Goal: Find specific page/section: Find specific page/section

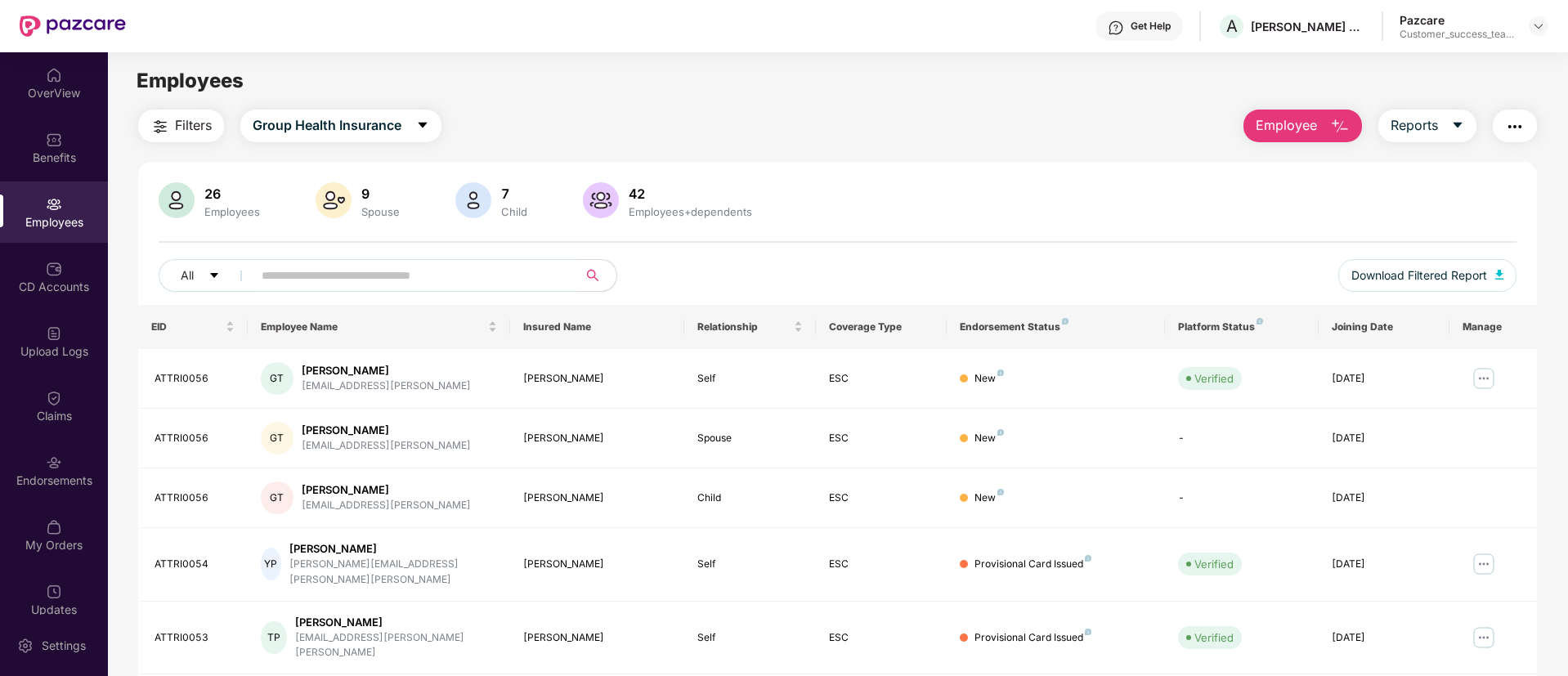
click at [1526, 24] on div "Pazcare Customer_success_team_lead" at bounding box center [1474, 26] width 149 height 28
click at [1541, 25] on img at bounding box center [1539, 26] width 13 height 13
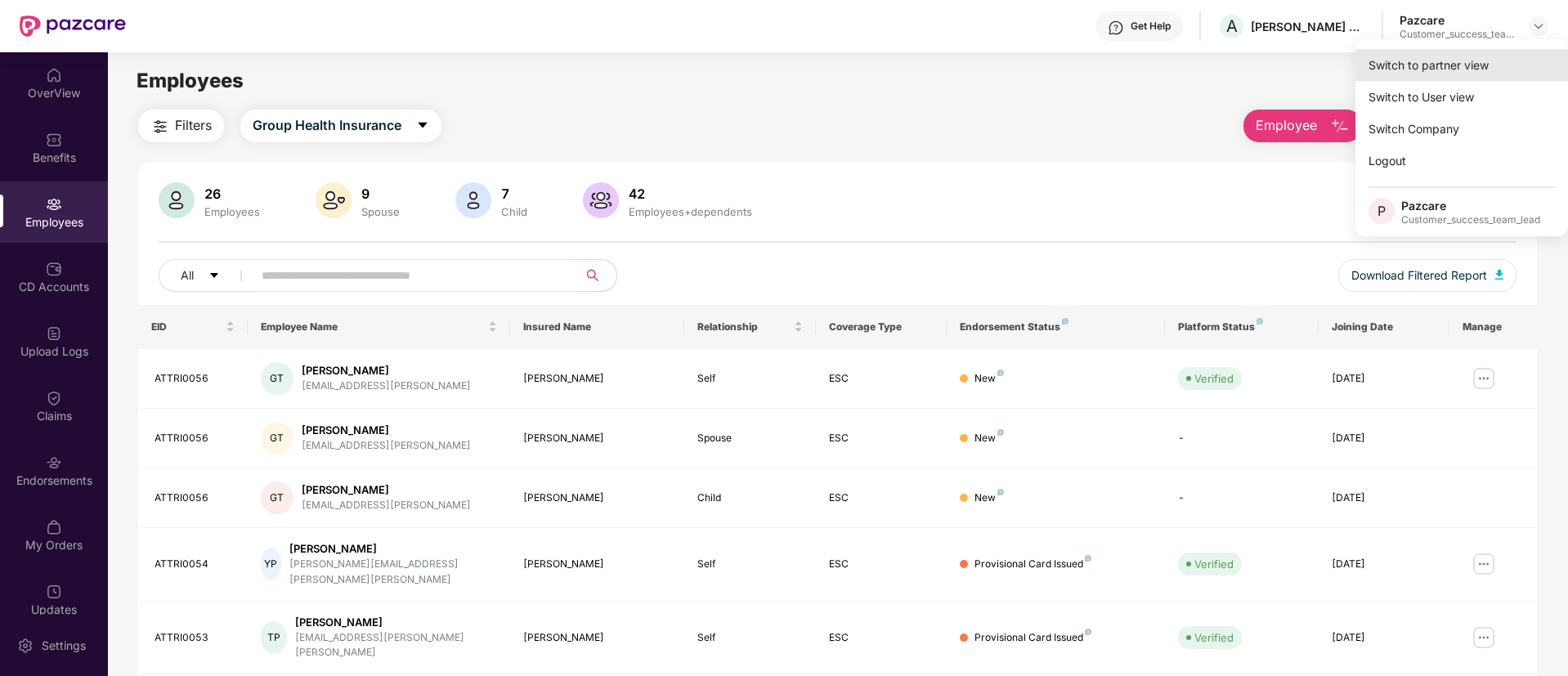
click at [1520, 71] on div "Switch to partner view" at bounding box center [1461, 65] width 213 height 32
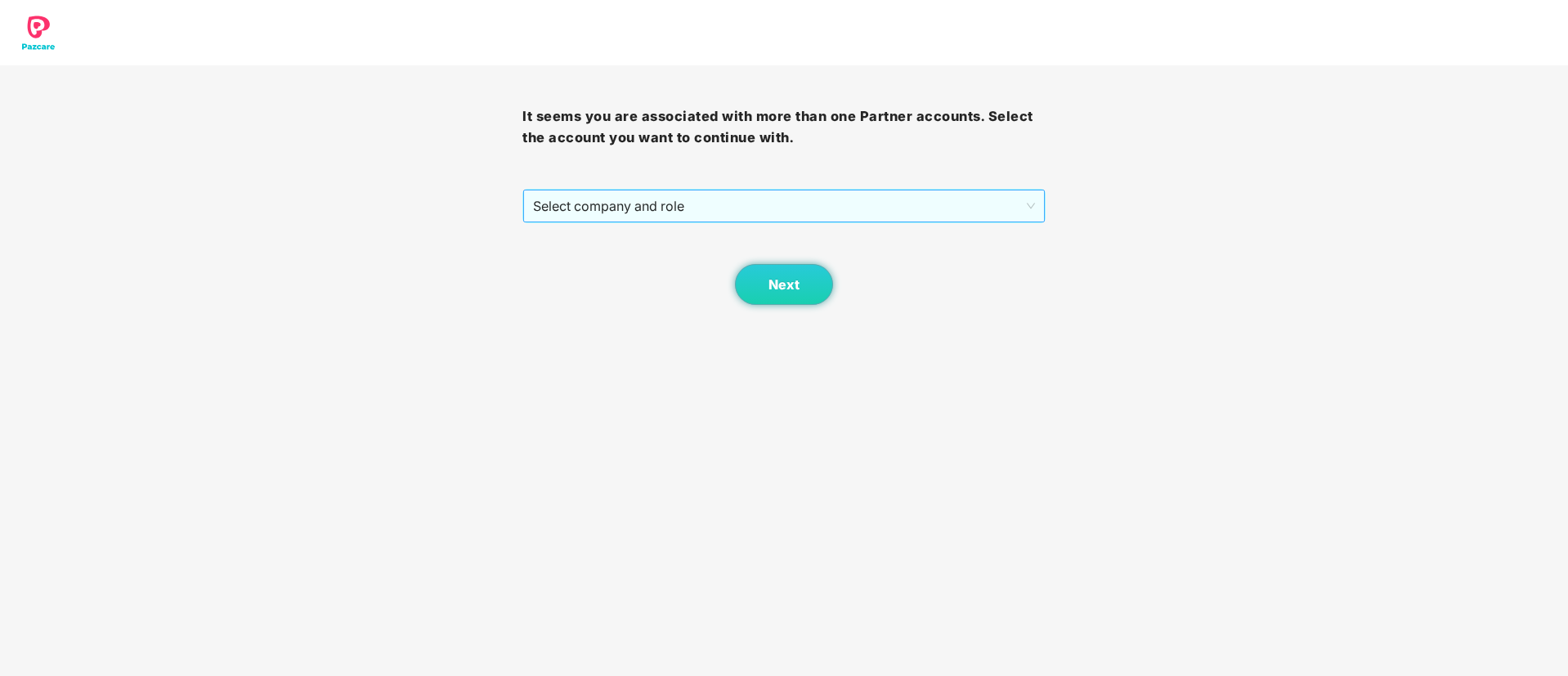
click at [823, 206] on span "Select company and role" at bounding box center [783, 206] width 502 height 31
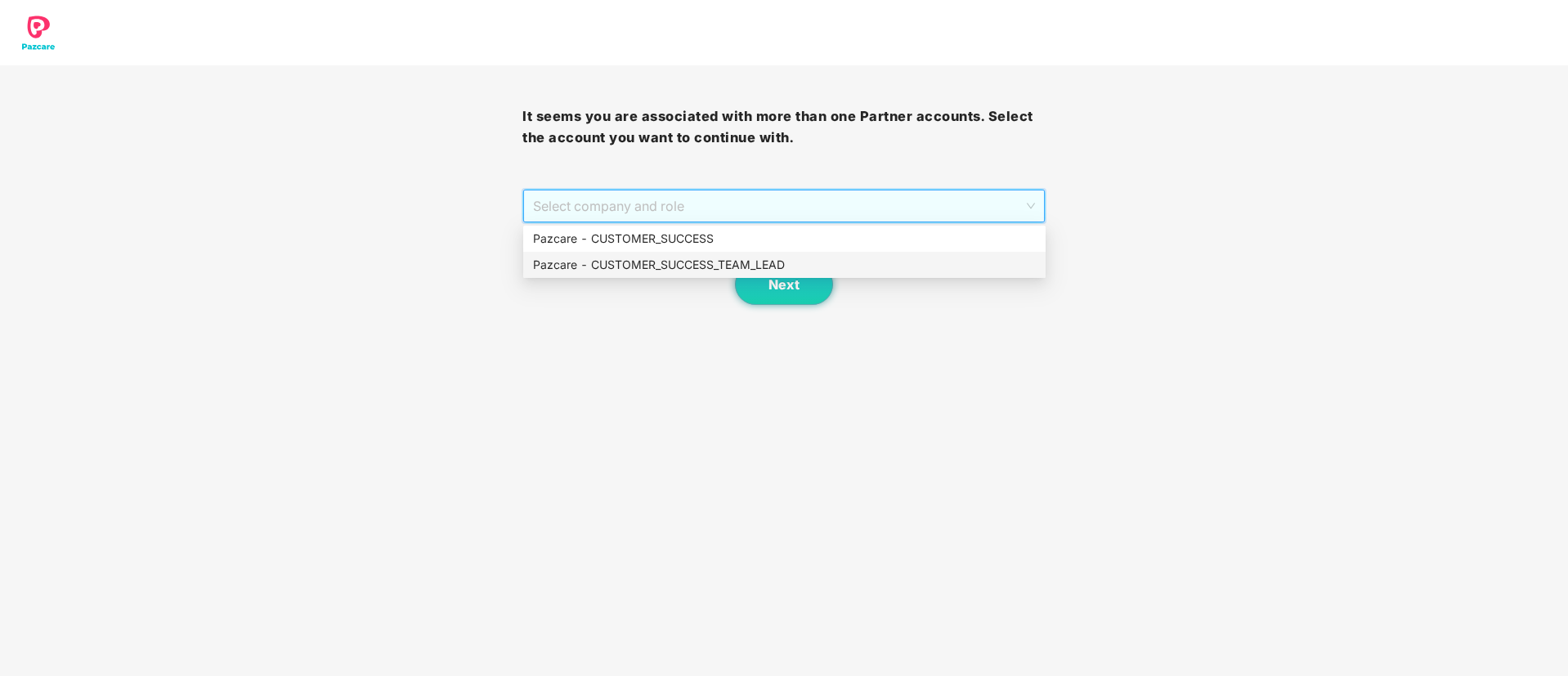
click at [761, 257] on div "Pazcare - CUSTOMER_SUCCESS_TEAM_LEAD" at bounding box center [784, 264] width 503 height 18
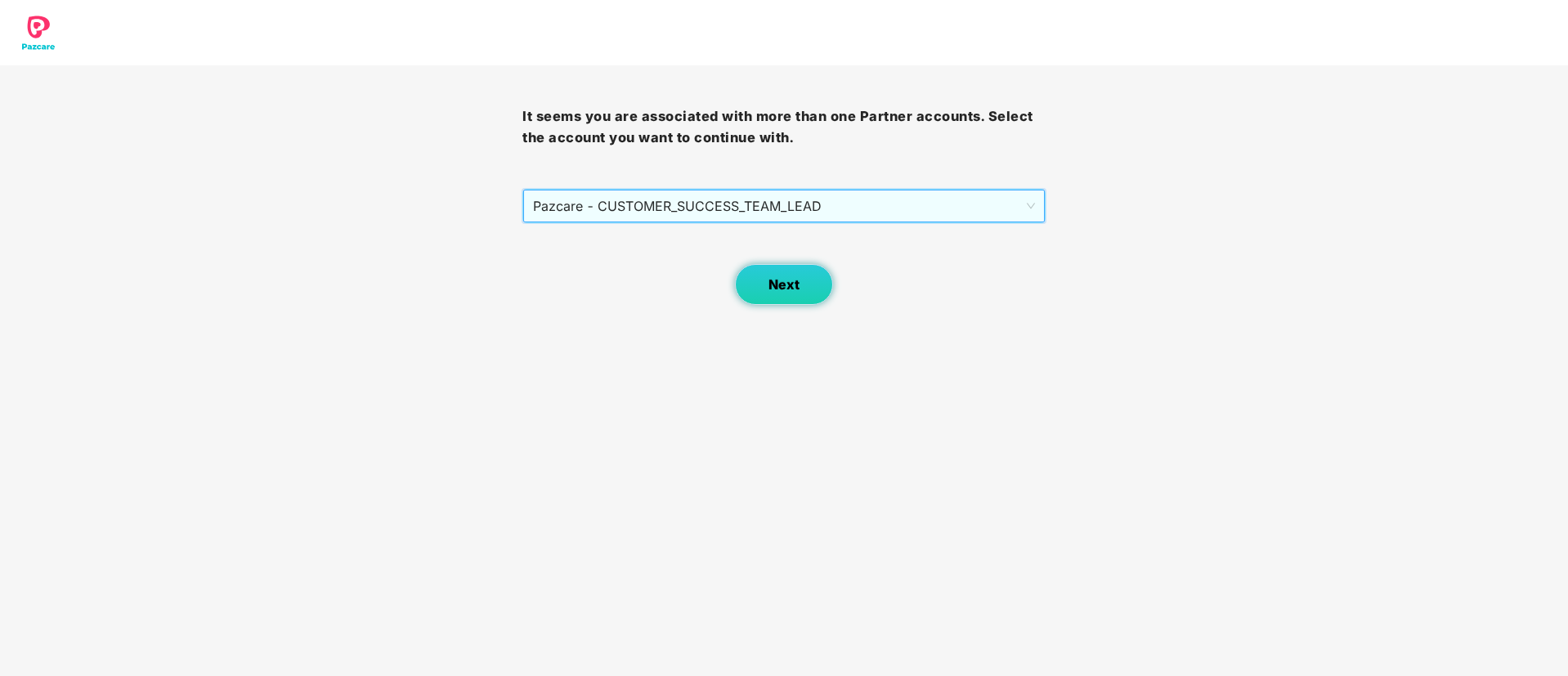
click at [775, 286] on span "Next" at bounding box center [784, 284] width 31 height 15
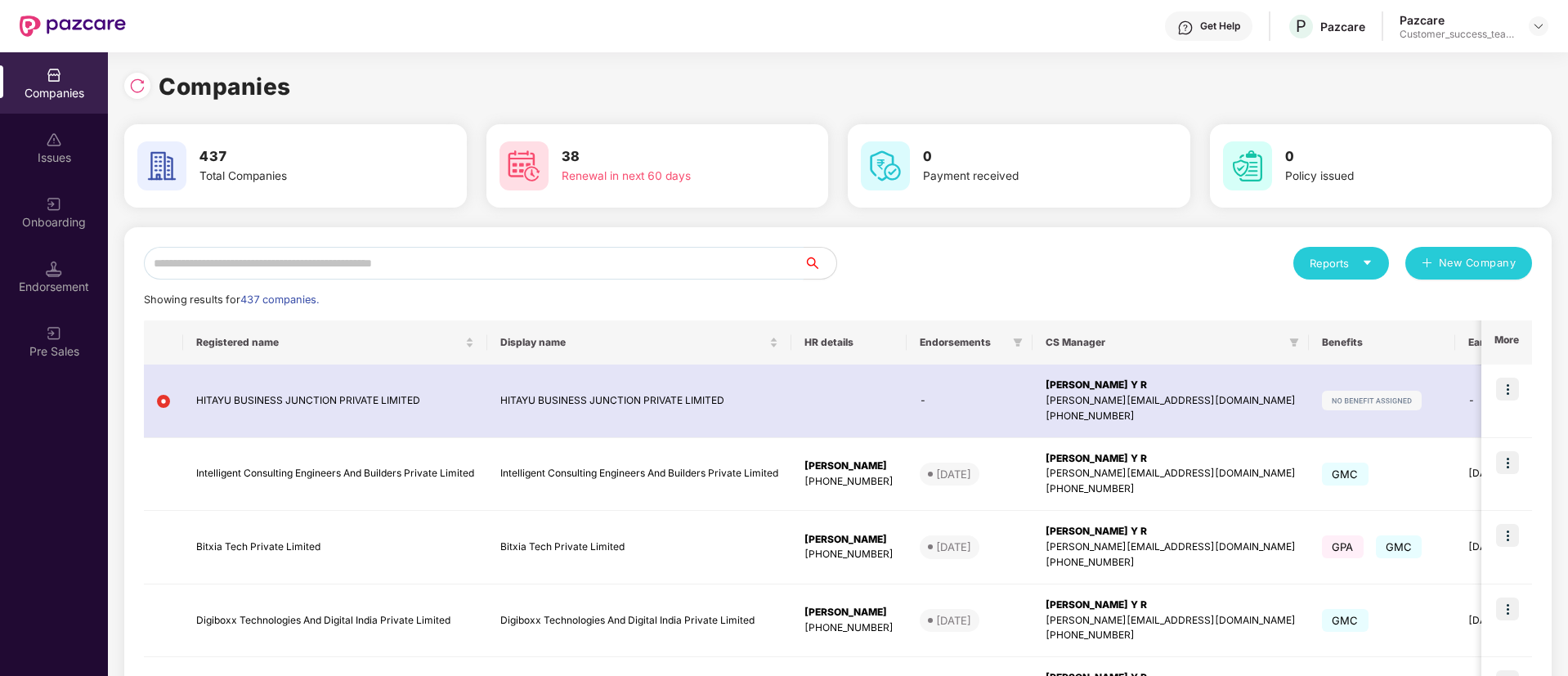
click at [339, 264] on input "text" at bounding box center [473, 262] width 660 height 33
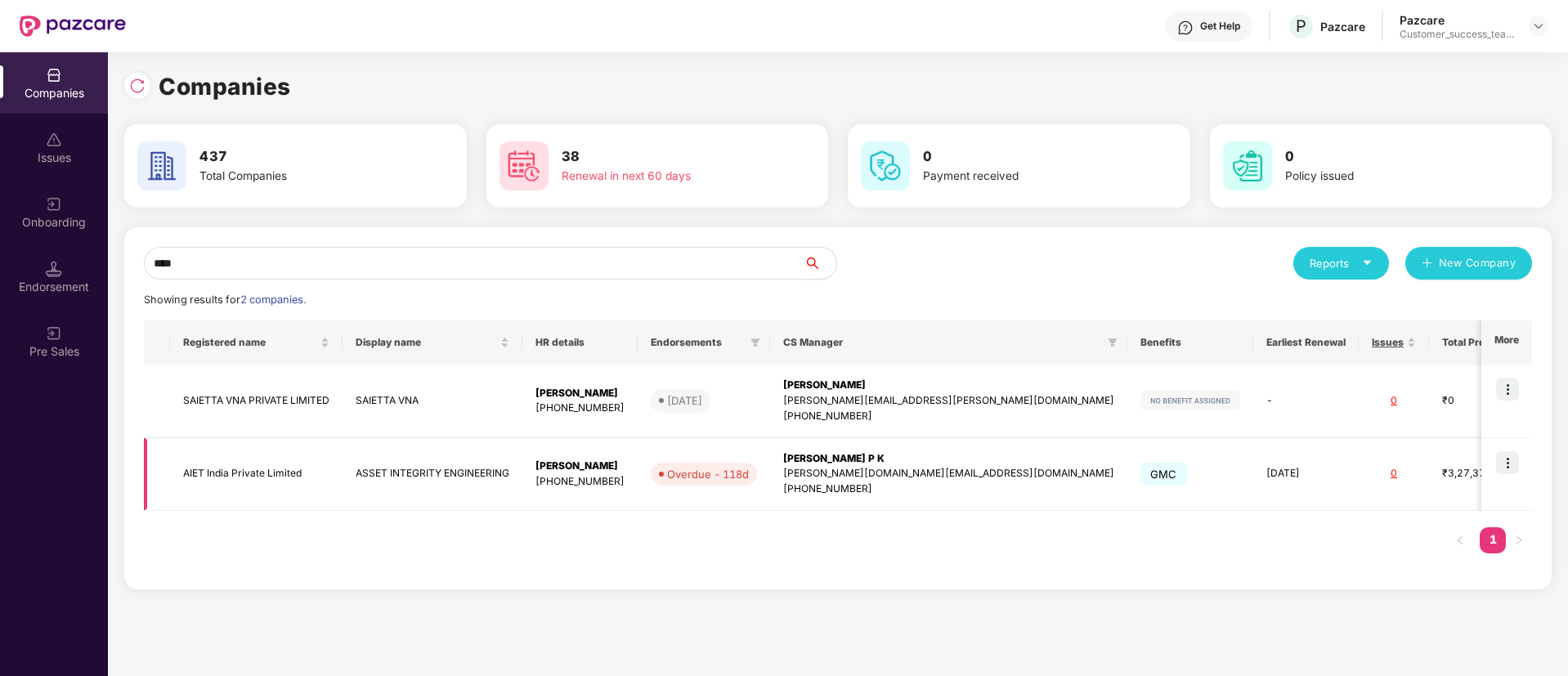
type input "****"
click at [401, 484] on td "ASSET INTEGRITY ENGINEERING" at bounding box center [433, 475] width 179 height 74
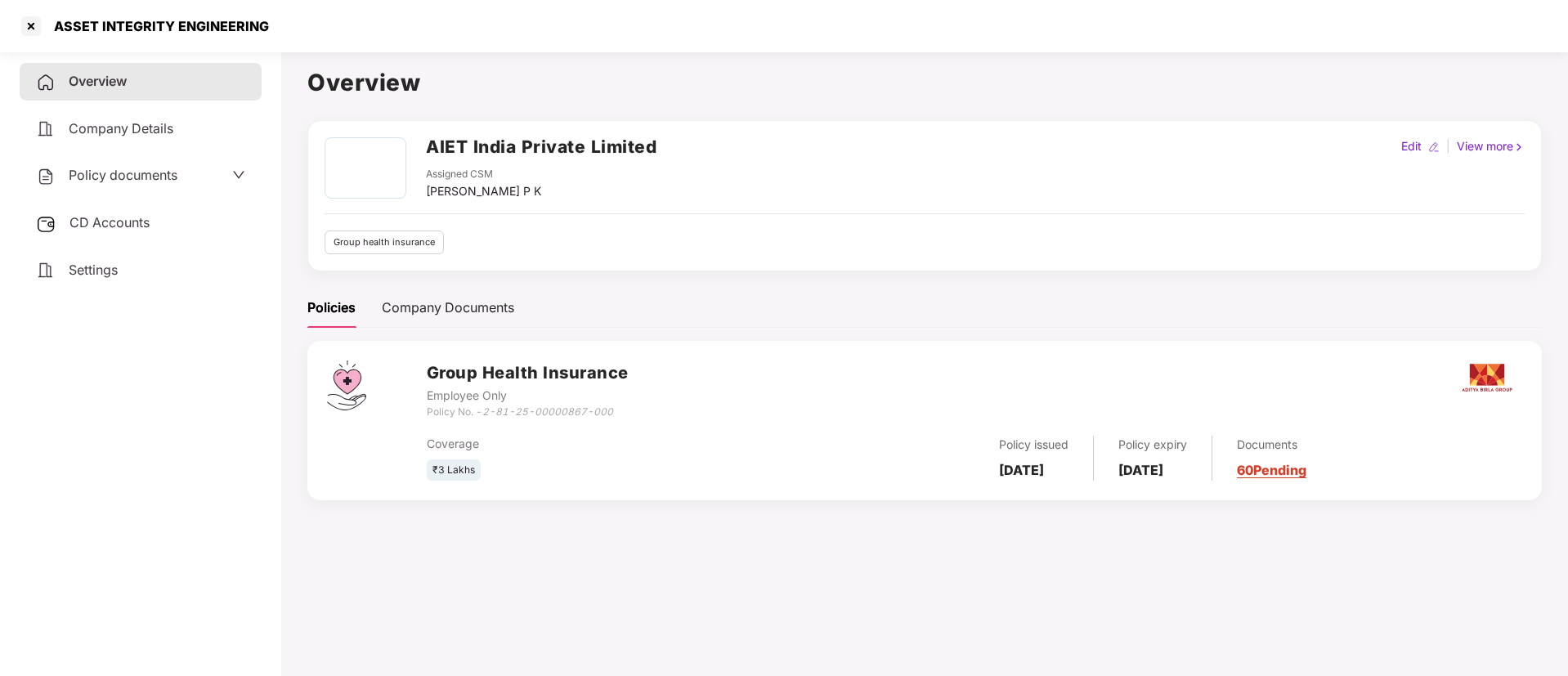
click at [218, 185] on div "Policy documents" at bounding box center [141, 176] width 210 height 22
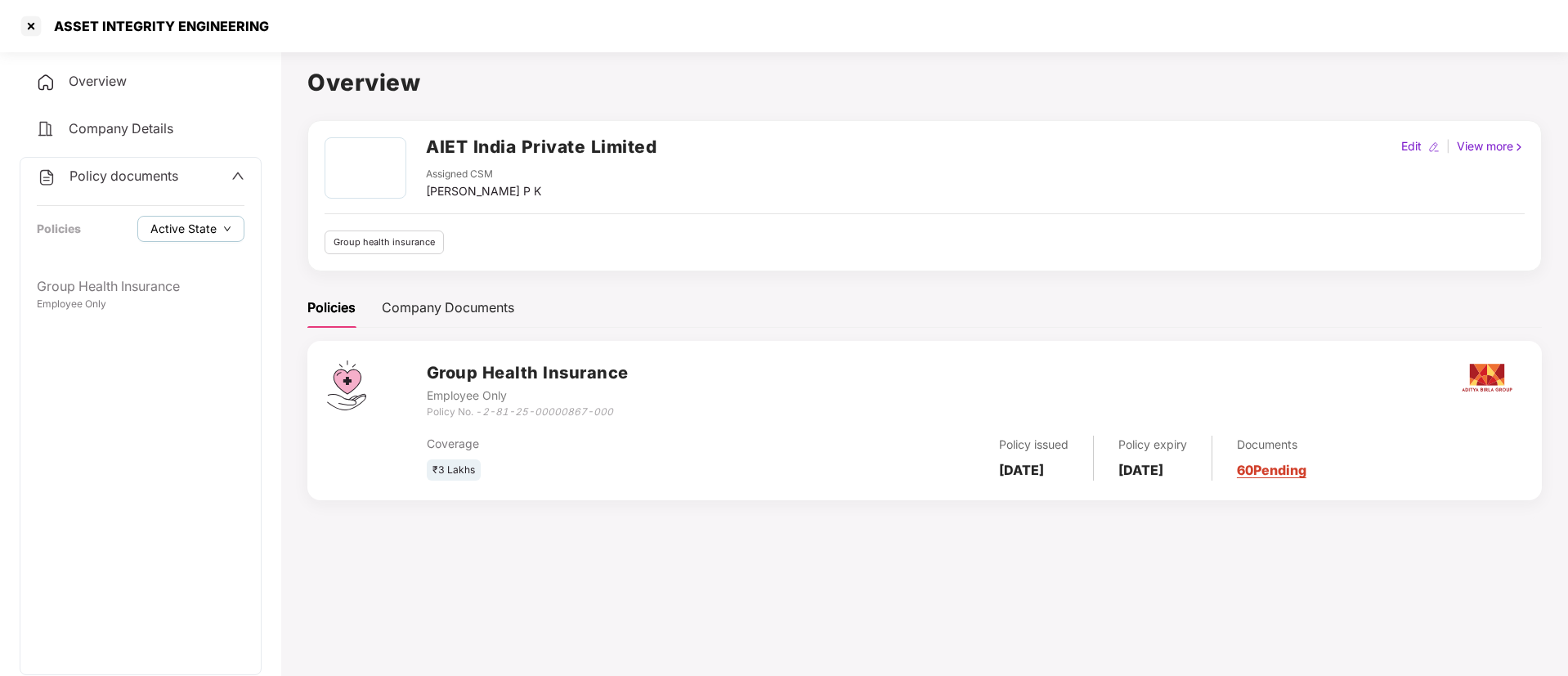
click at [227, 228] on icon "down" at bounding box center [227, 228] width 9 height 8
click at [223, 289] on span "Archived State" at bounding box center [203, 283] width 94 height 18
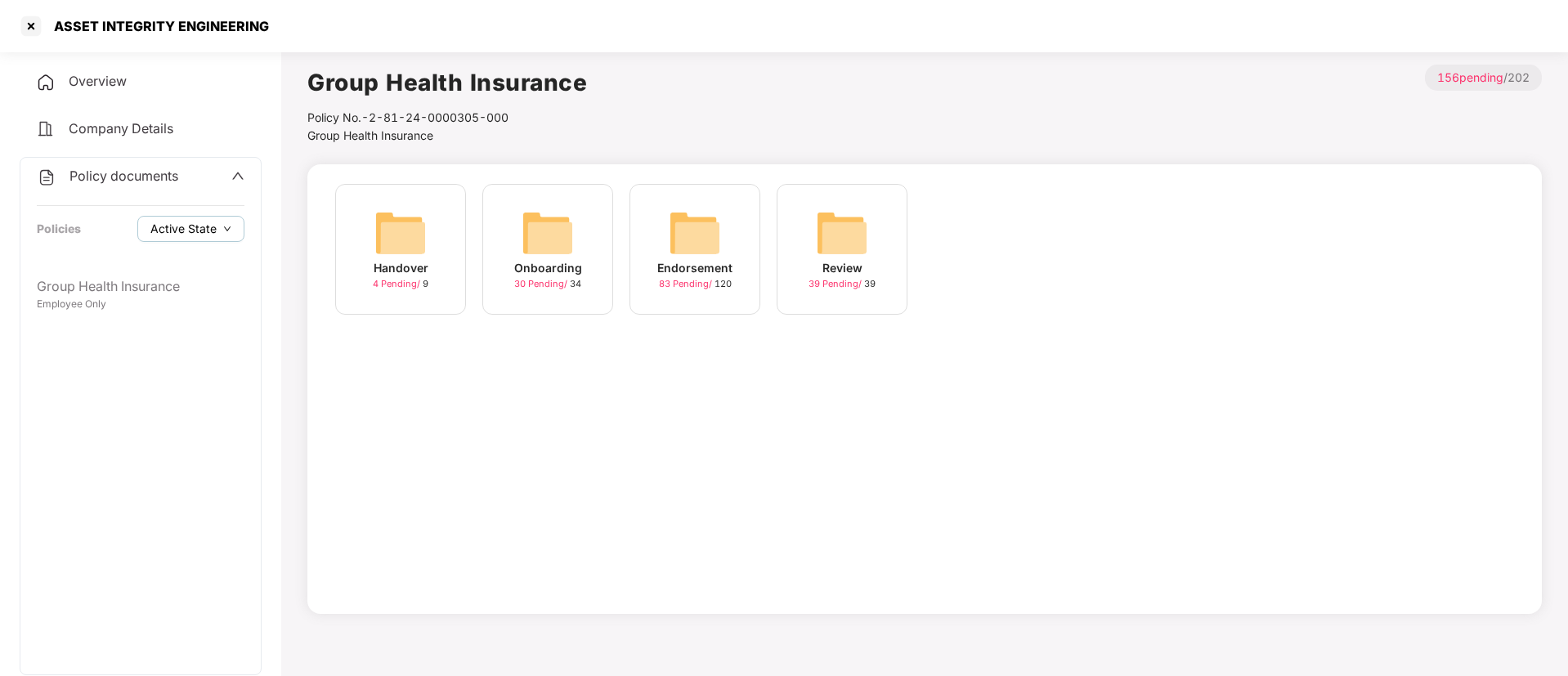
click at [197, 231] on span "Active State" at bounding box center [183, 228] width 66 height 18
click at [213, 234] on span "Active State" at bounding box center [183, 228] width 66 height 18
click at [216, 269] on span "Active State" at bounding box center [196, 261] width 79 height 18
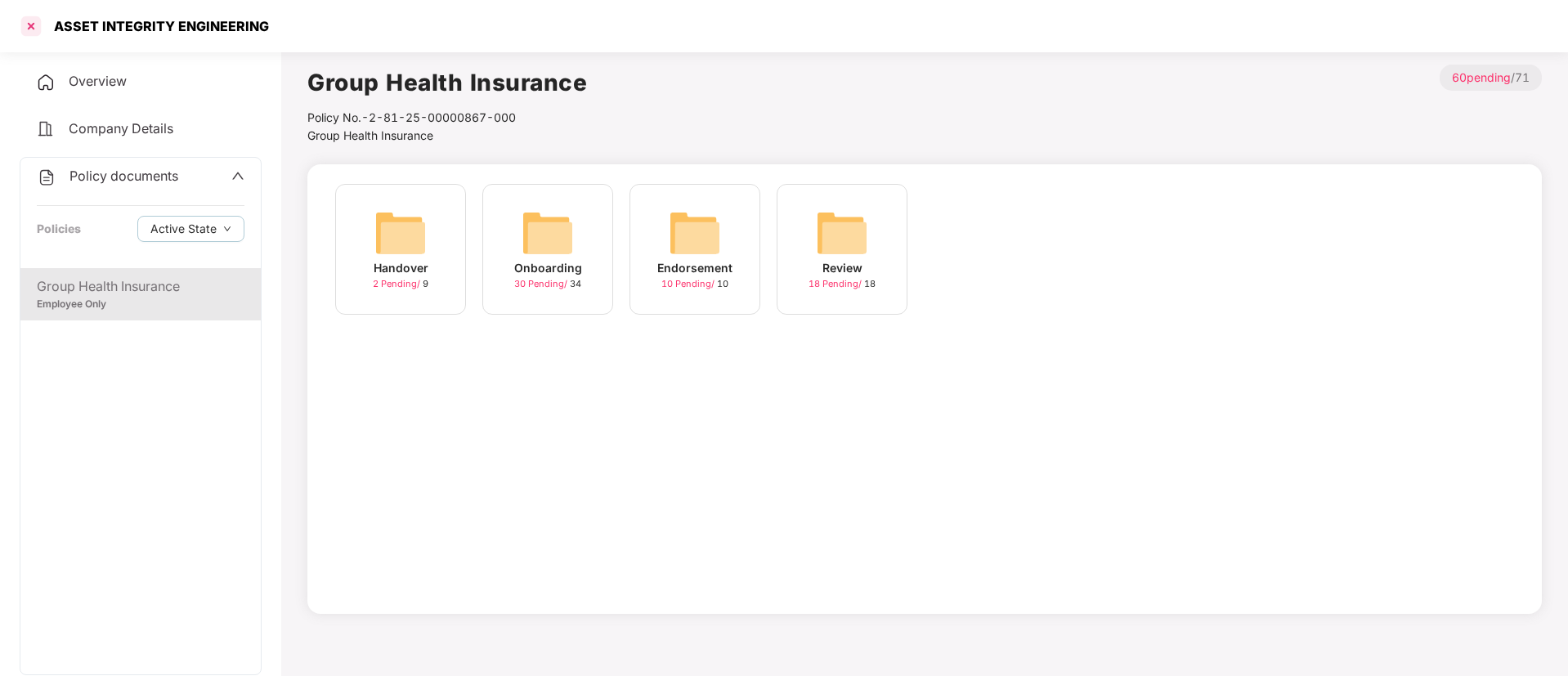
click at [38, 39] on div at bounding box center [31, 26] width 26 height 26
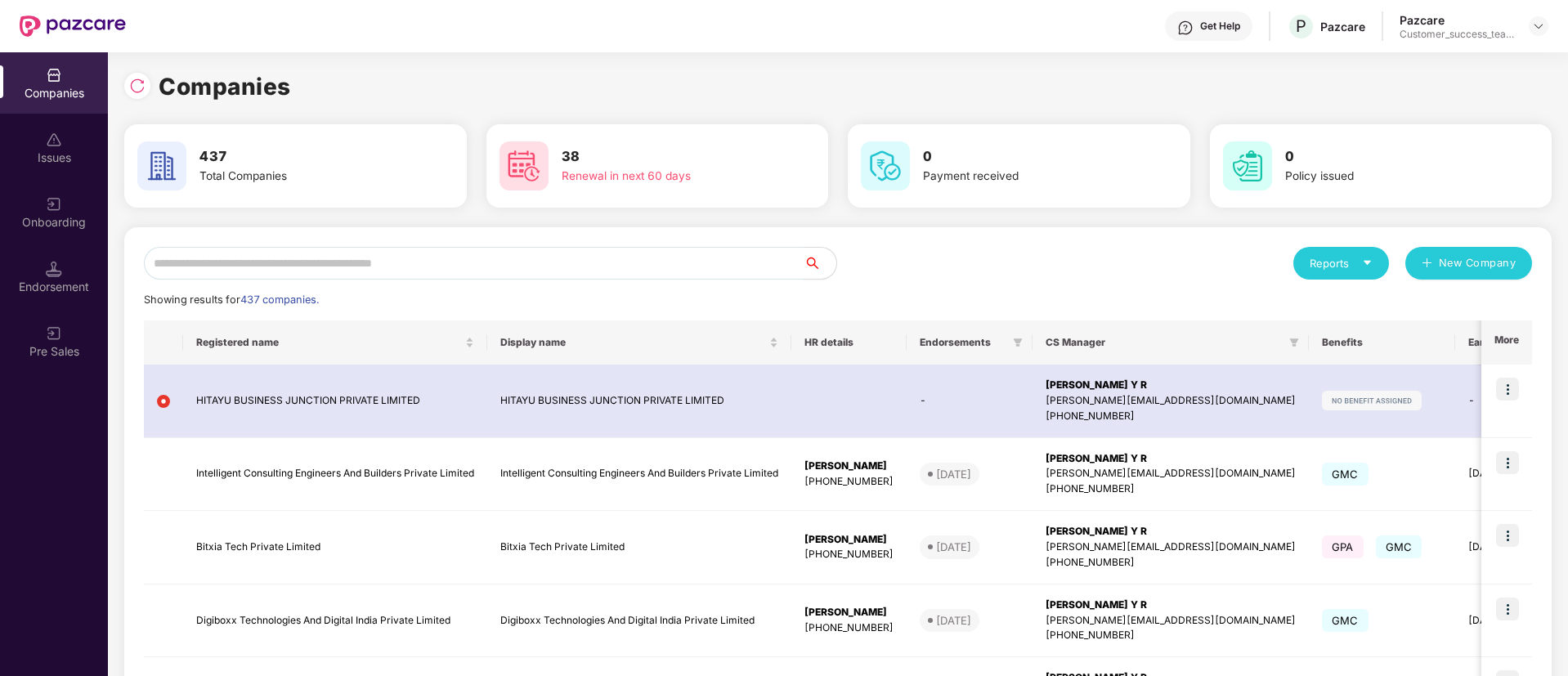
click at [639, 266] on input "text" at bounding box center [473, 262] width 660 height 33
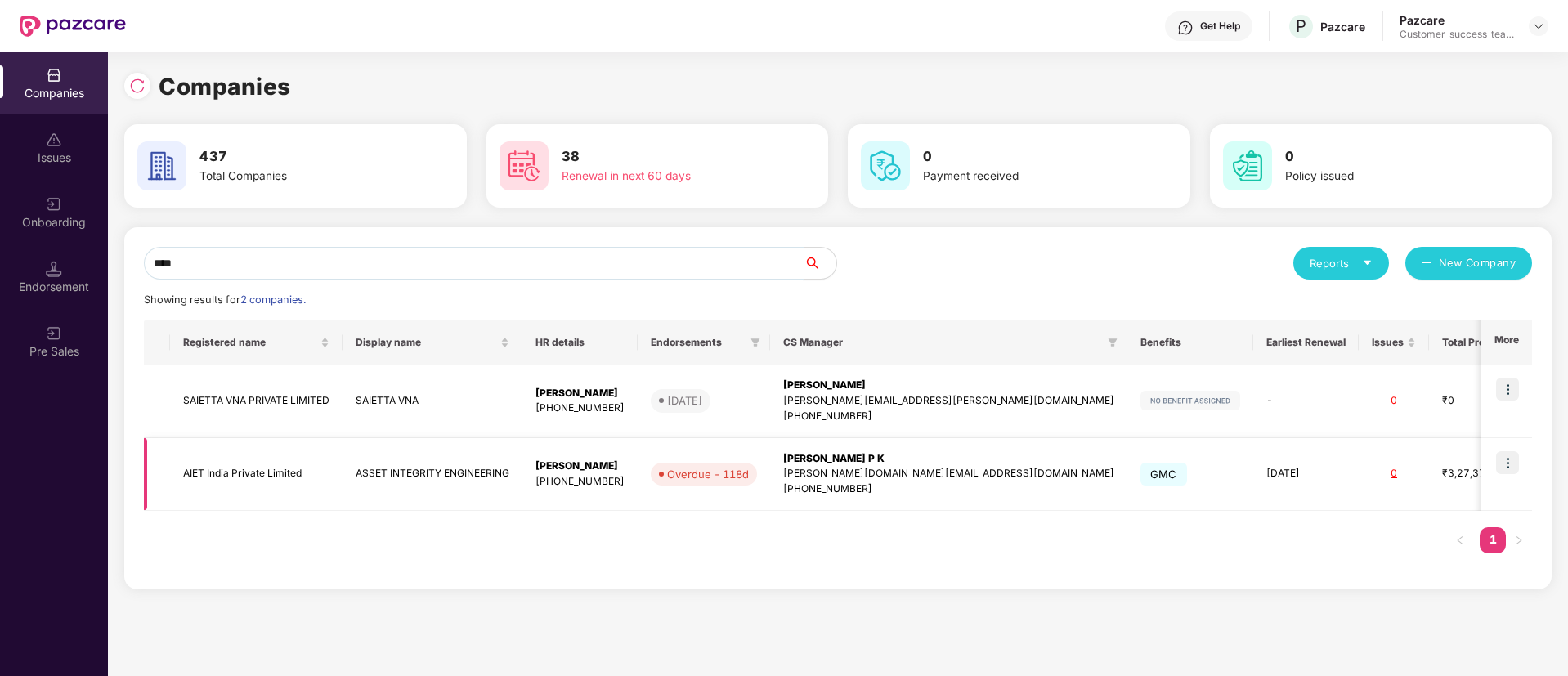
type input "****"
click at [857, 491] on div "[PHONE_NUMBER]" at bounding box center [948, 489] width 332 height 15
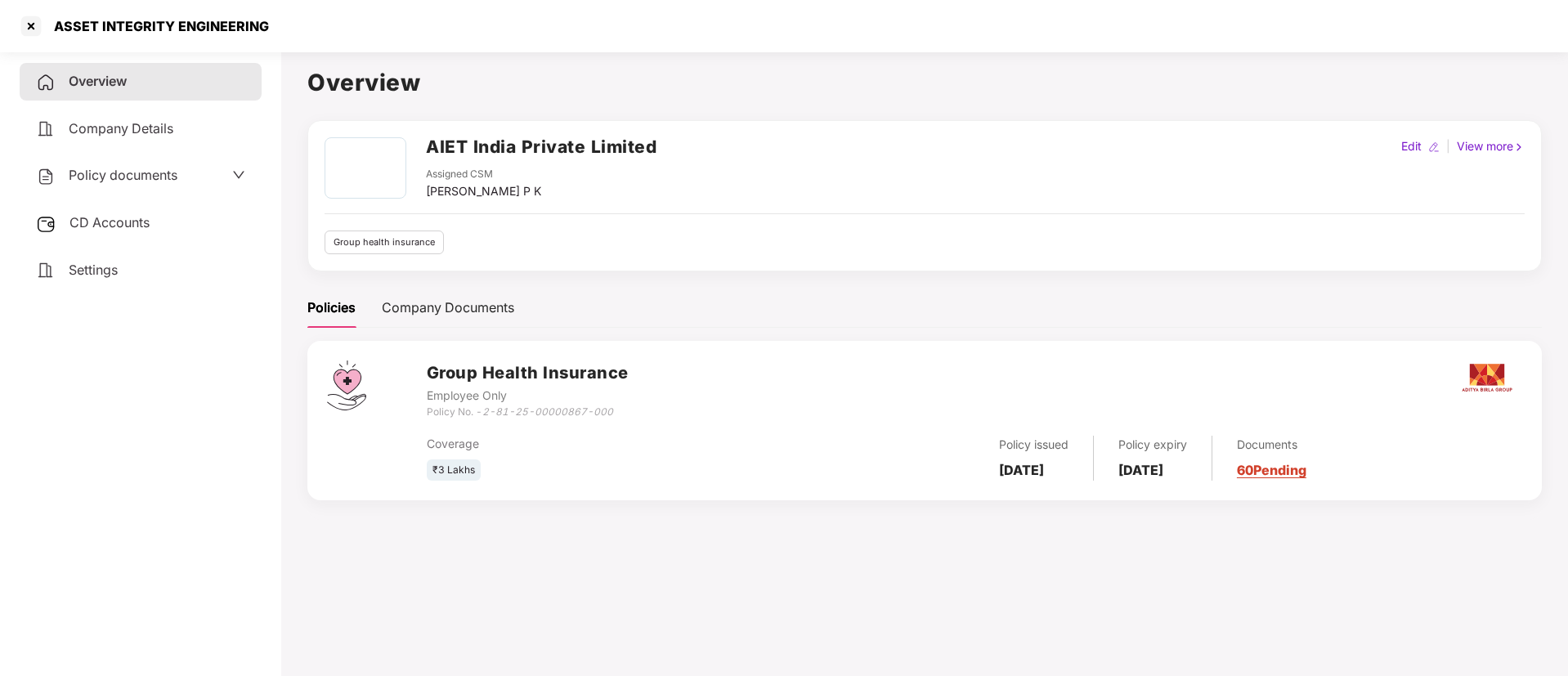
click at [165, 174] on span "Policy documents" at bounding box center [123, 175] width 109 height 16
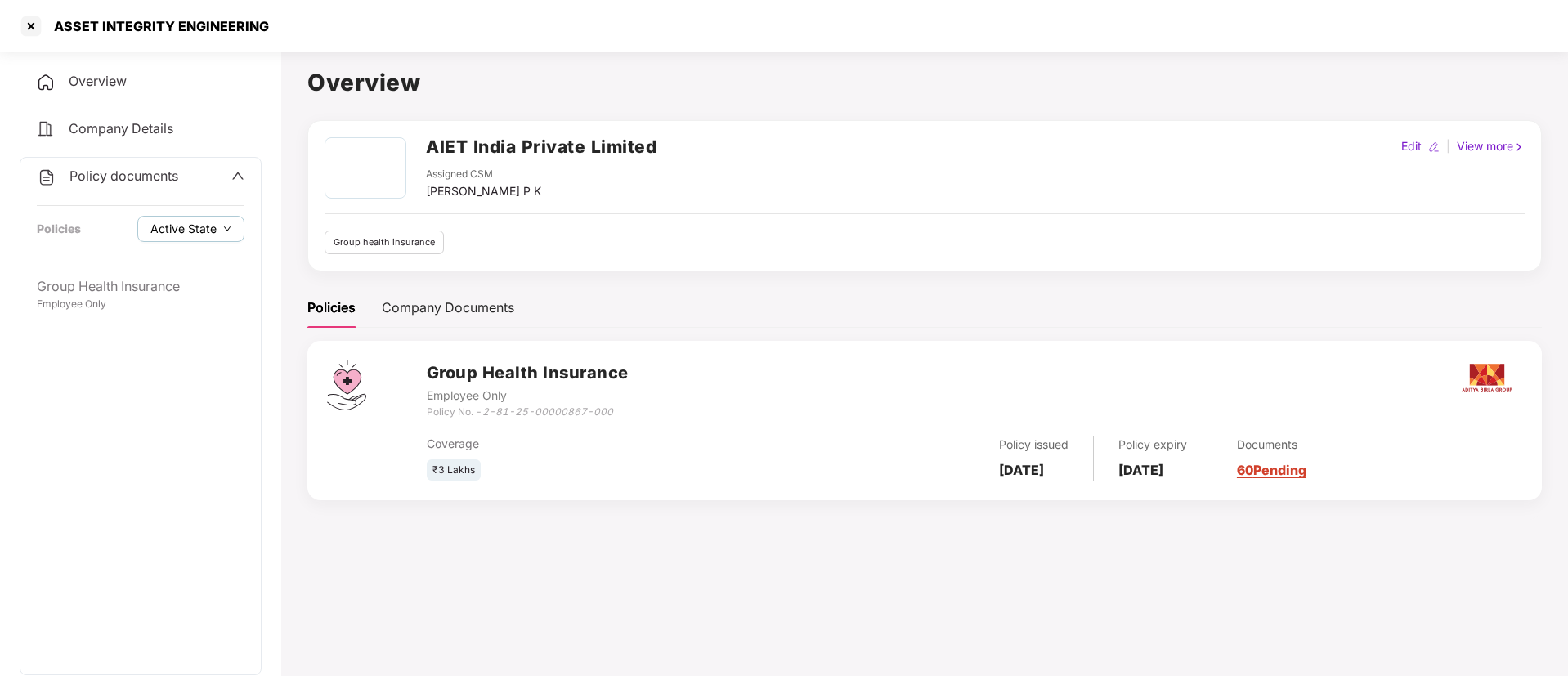
click at [188, 236] on span "Active State" at bounding box center [183, 228] width 66 height 18
click at [186, 281] on span "Archived State" at bounding box center [203, 283] width 94 height 18
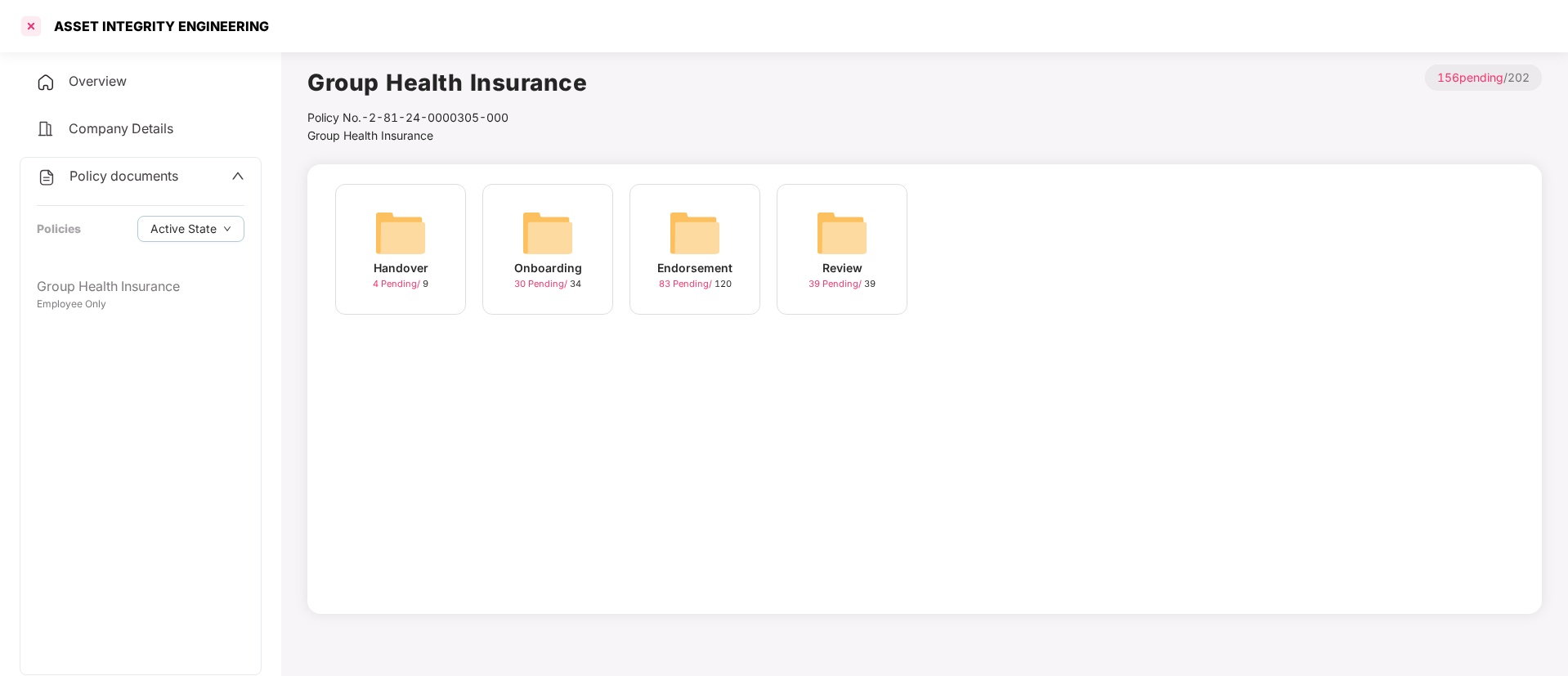
click at [22, 34] on div at bounding box center [31, 26] width 26 height 26
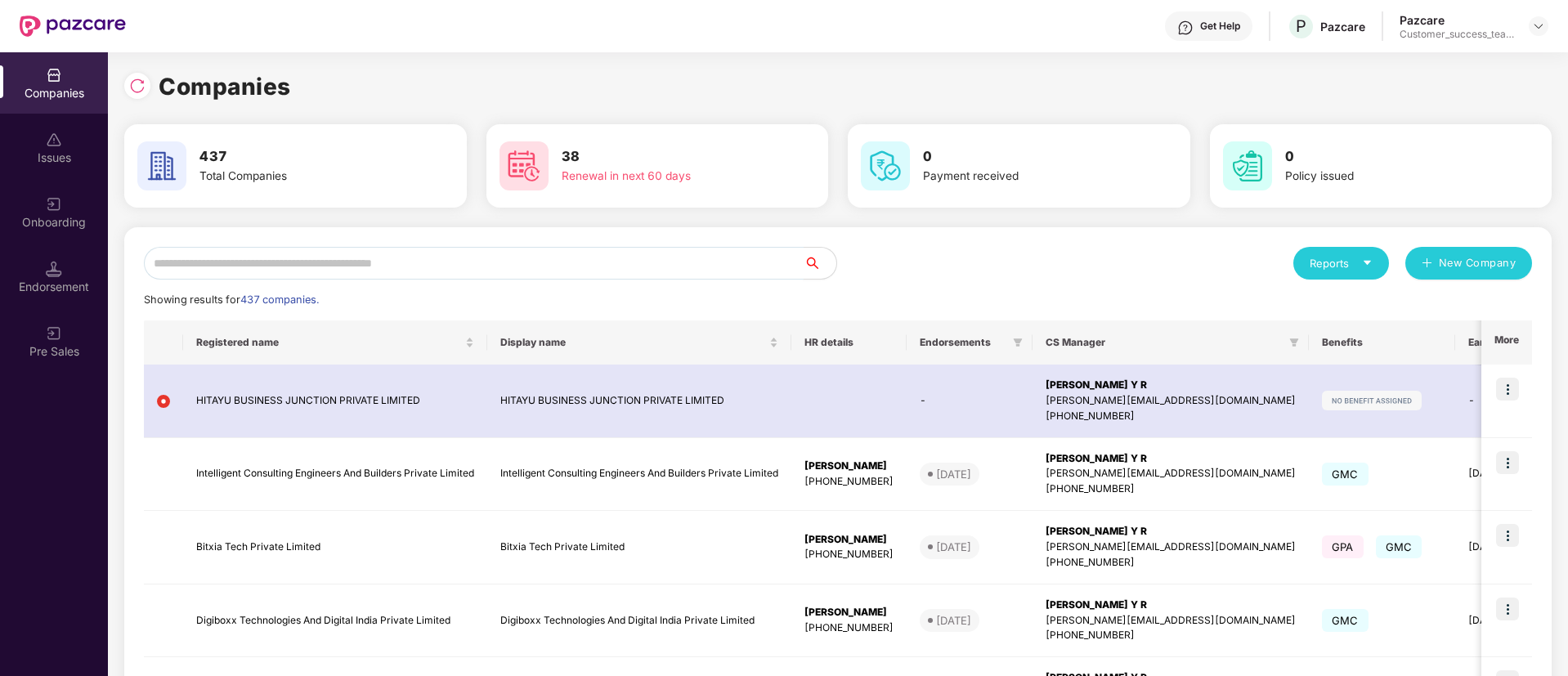
click at [625, 277] on input "text" at bounding box center [473, 262] width 660 height 33
click at [52, 203] on img at bounding box center [53, 204] width 16 height 16
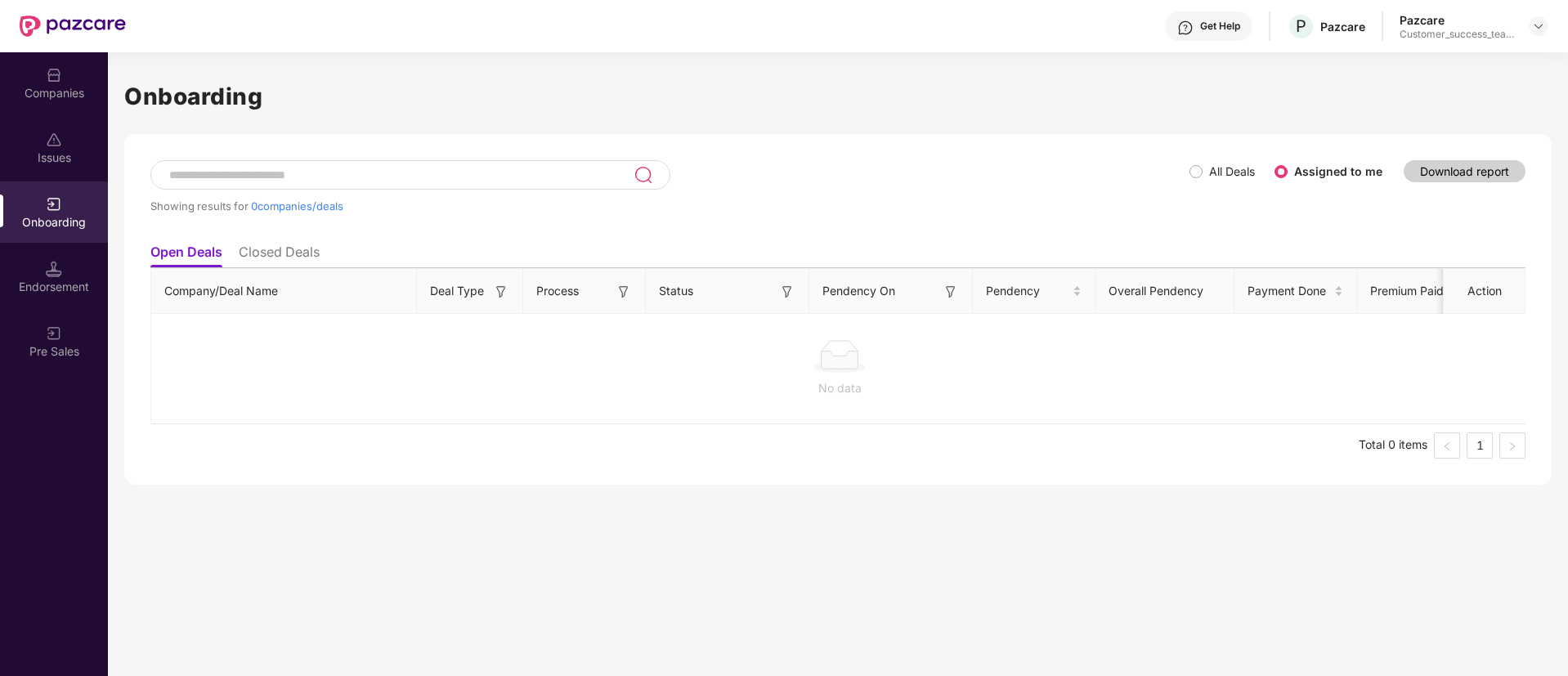
click at [1196, 178] on label "All Deals" at bounding box center [1226, 171] width 72 height 18
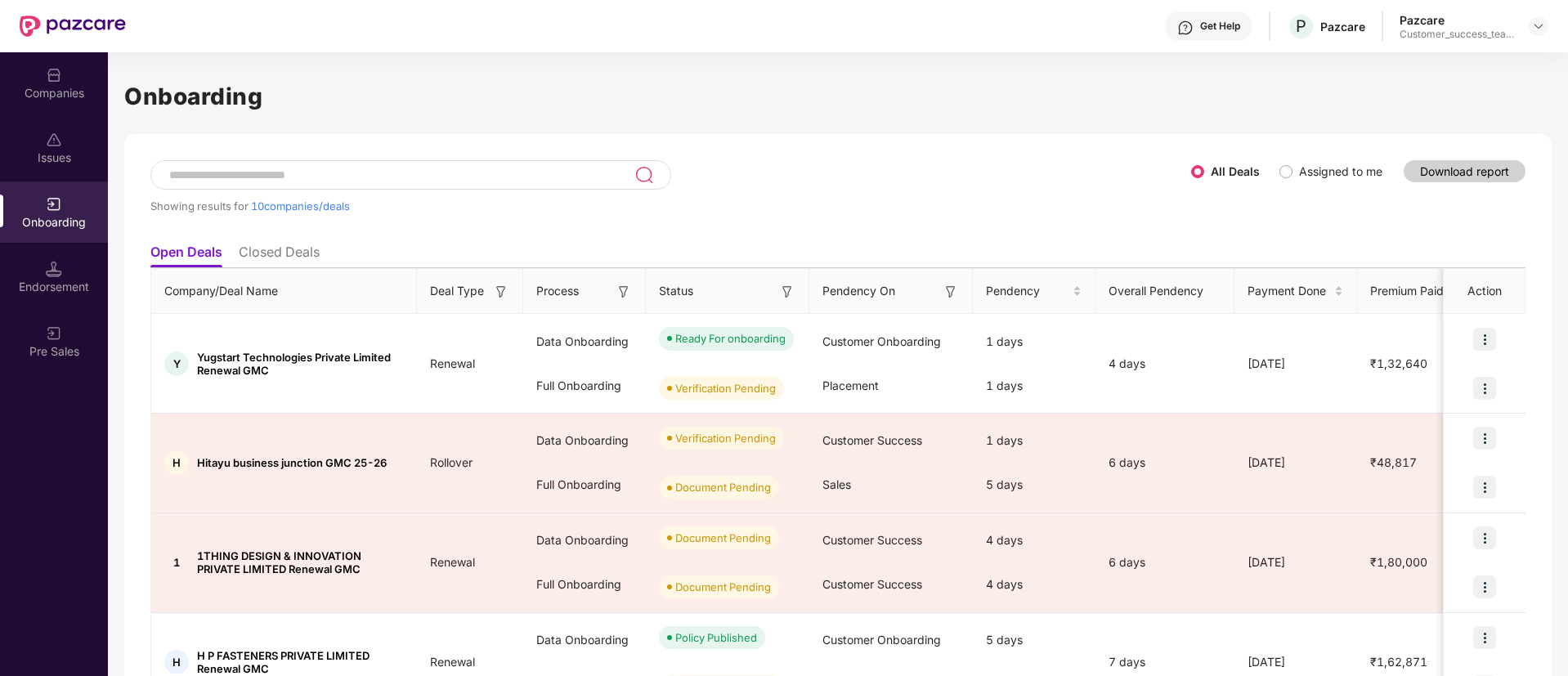
click at [593, 174] on input at bounding box center [401, 175] width 467 height 14
paste input "******"
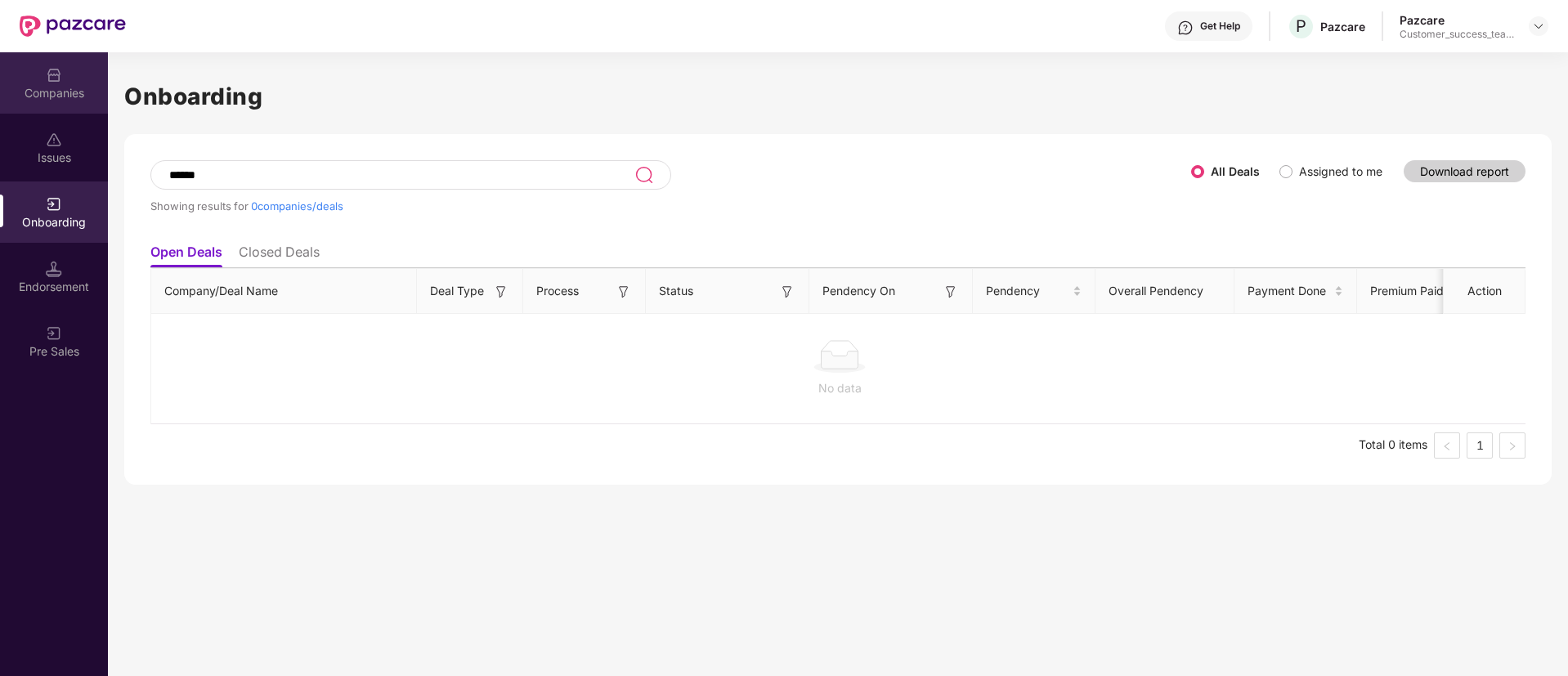
type input "******"
click at [52, 88] on div "Companies" at bounding box center [54, 93] width 108 height 16
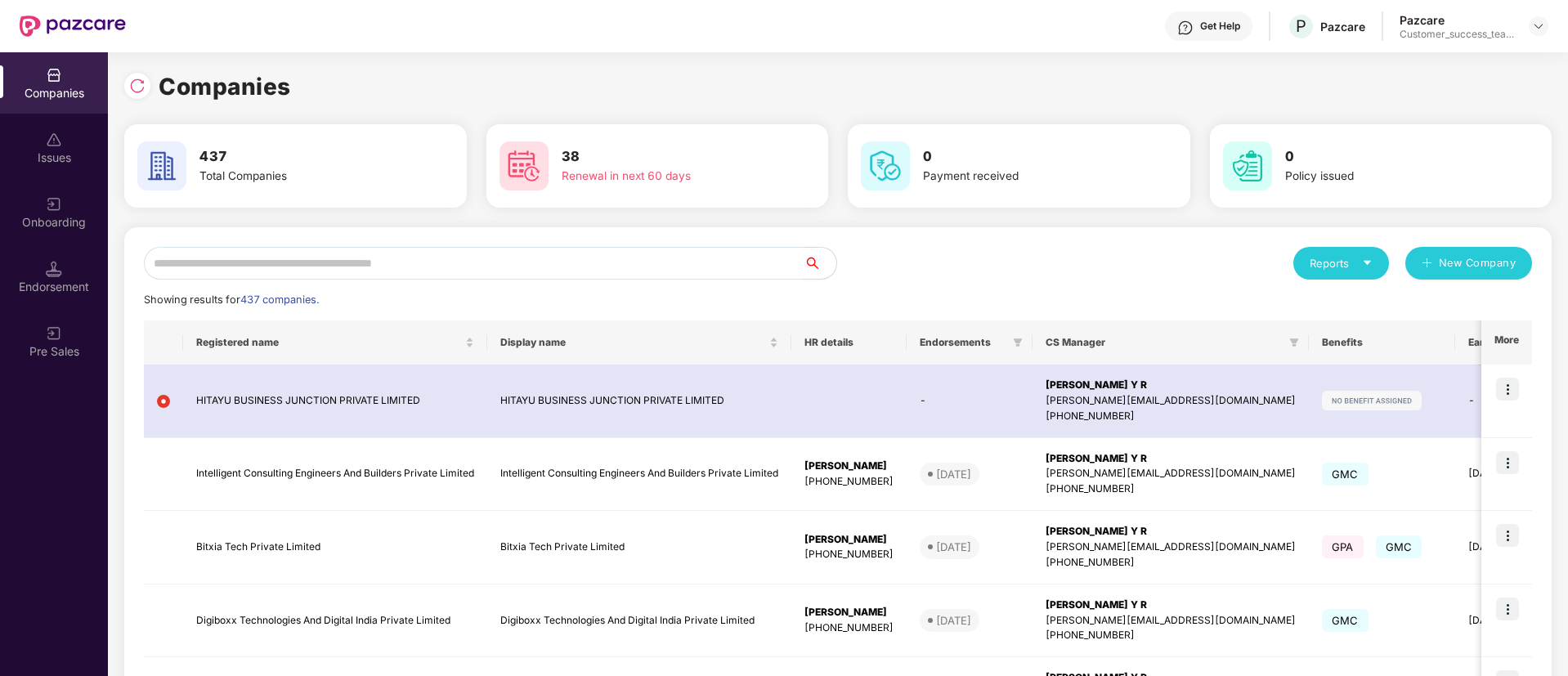
click at [292, 274] on input "text" at bounding box center [473, 262] width 660 height 33
paste input "******"
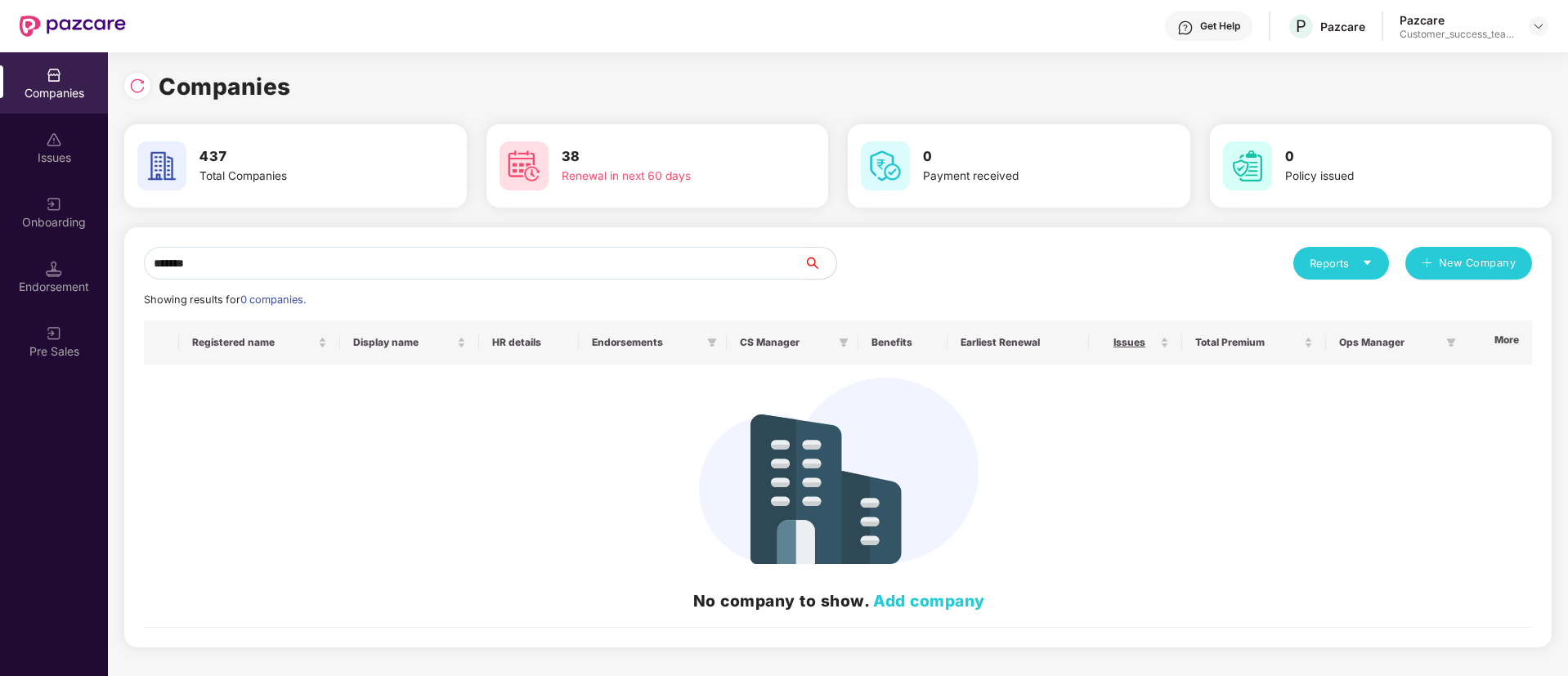
type input "******"
